Goal: Find specific page/section: Find specific page/section

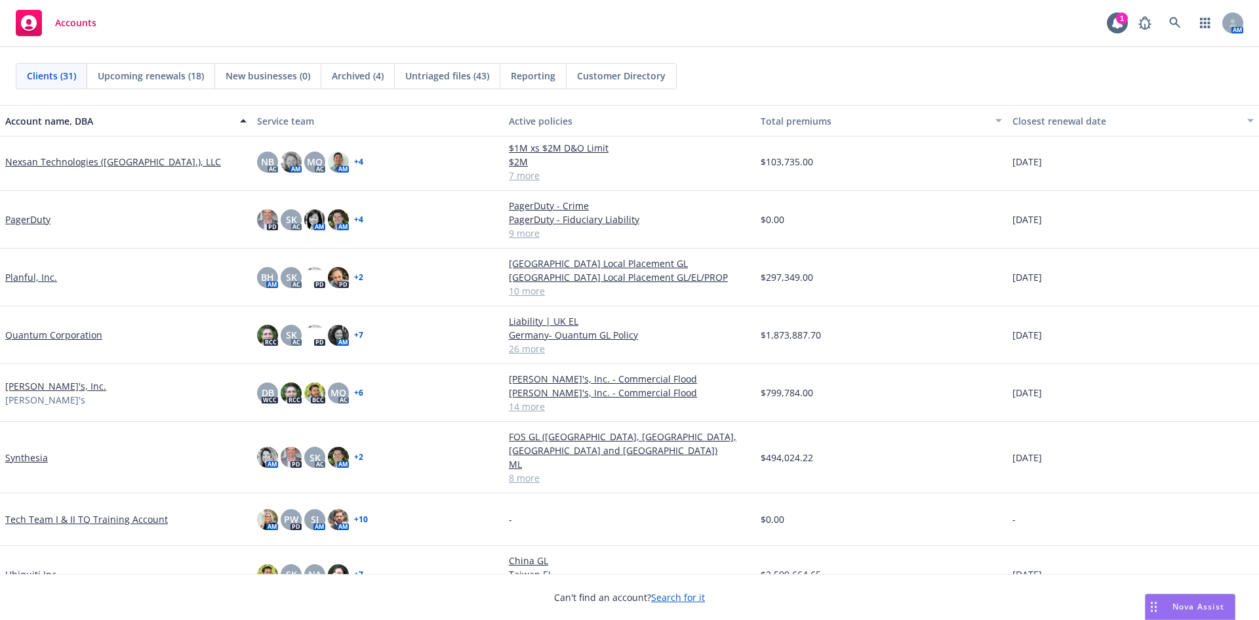
scroll to position [1115, 0]
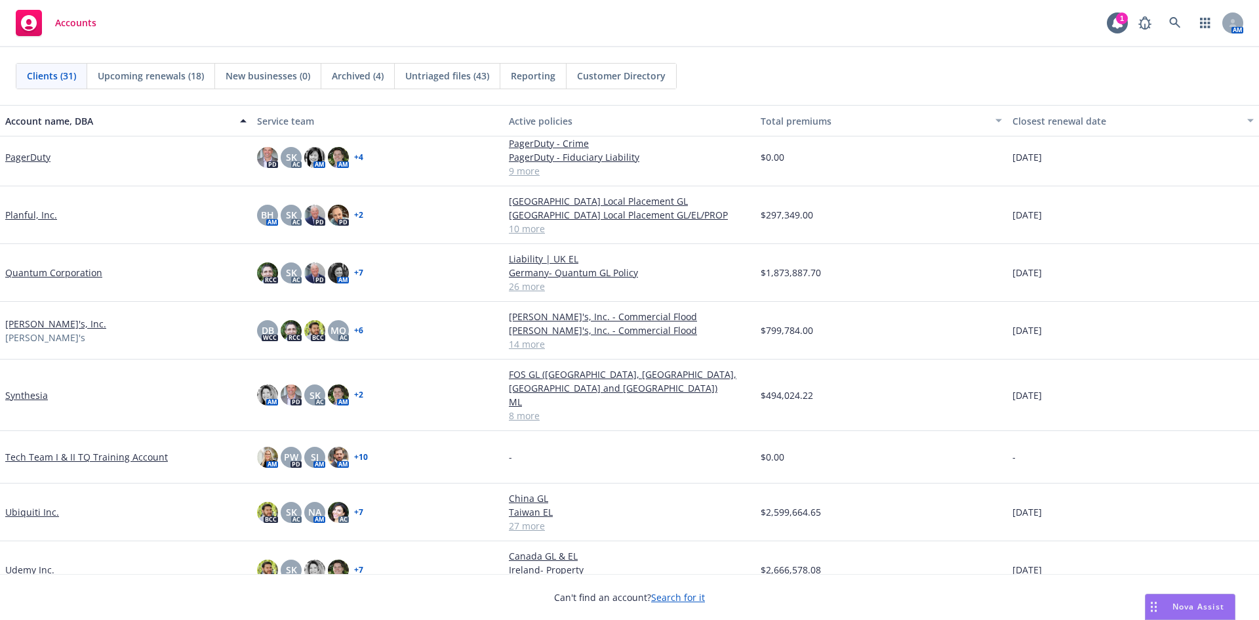
click at [56, 273] on link "Quantum Corporation" at bounding box center [53, 273] width 97 height 14
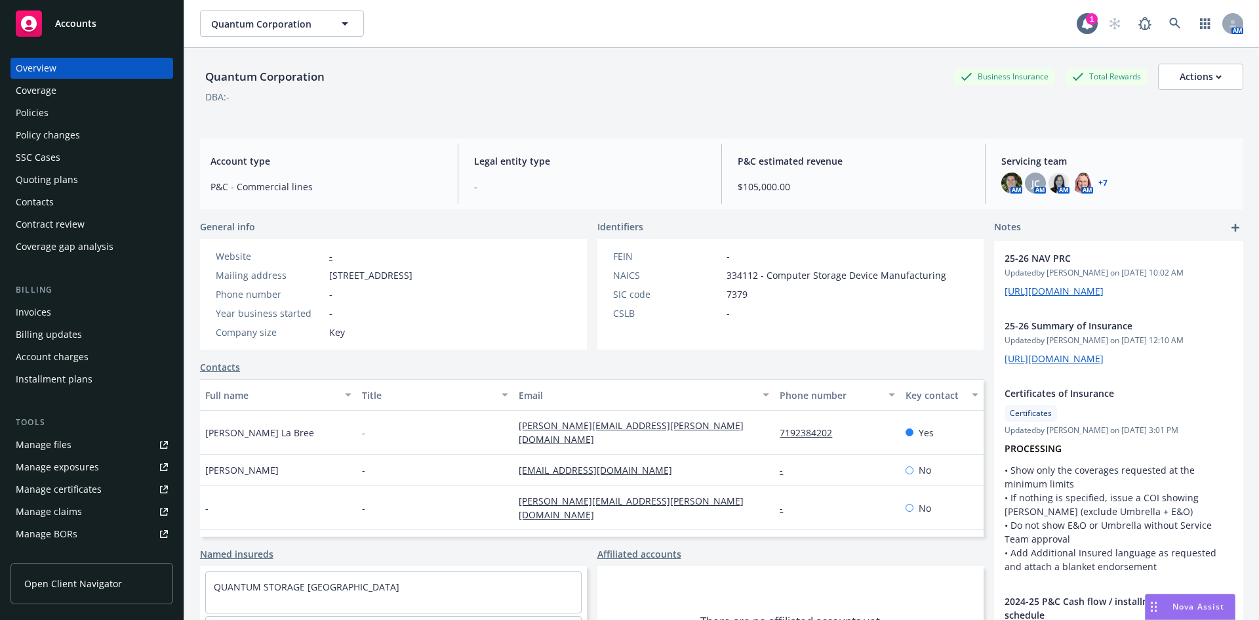
click at [64, 586] on span "Open Client Navigator" at bounding box center [73, 584] width 98 height 14
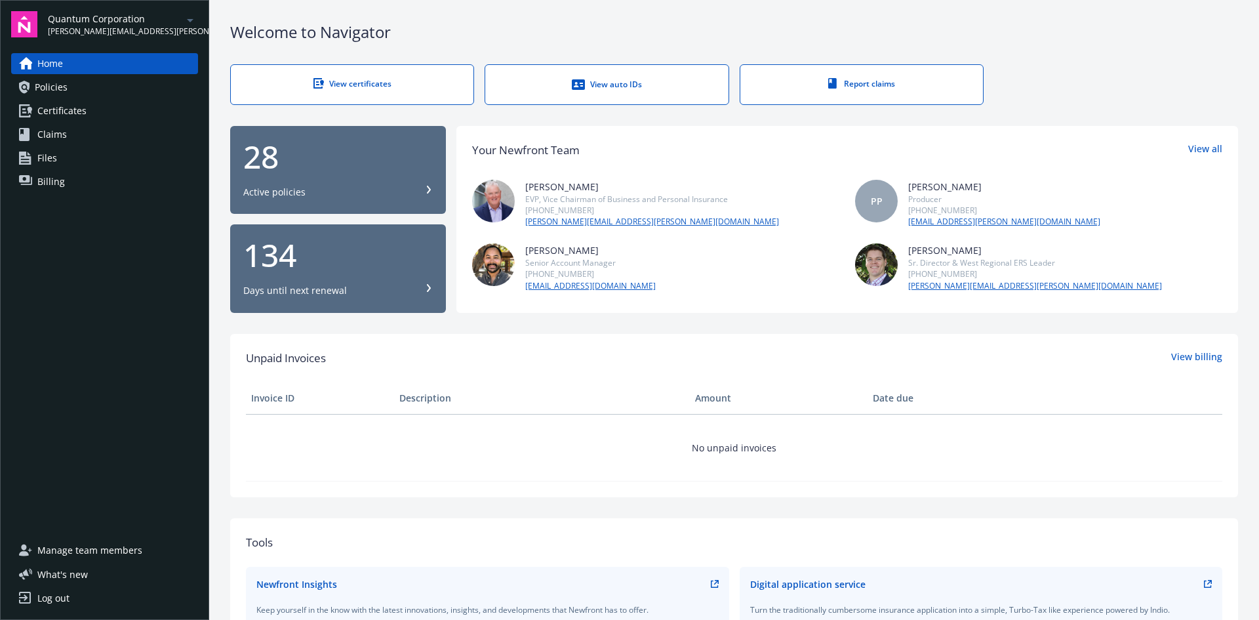
click at [47, 112] on span "Certificates" at bounding box center [61, 110] width 49 height 21
